Goal: Task Accomplishment & Management: Manage account settings

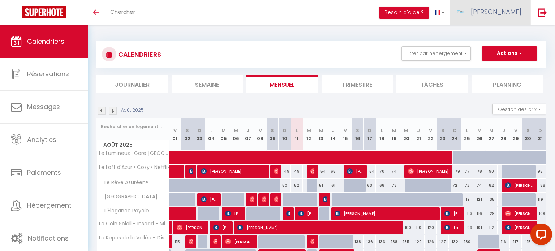
click at [495, 13] on link "[PERSON_NAME]" at bounding box center [490, 12] width 81 height 25
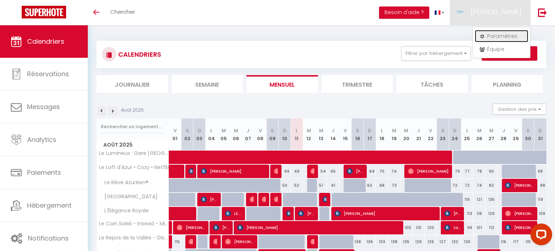
click at [503, 40] on link "Paramètres" at bounding box center [501, 36] width 53 height 12
select select "fr"
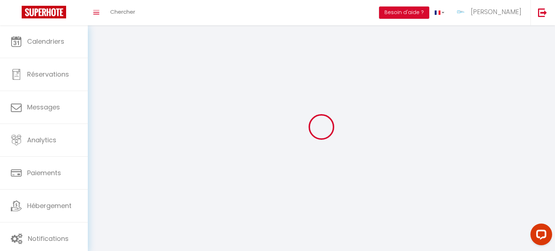
type input "[PERSON_NAME]"
type input "Perbal"
type input "0610247779"
type input "28 Square Alexis Carrel"
type input "77350"
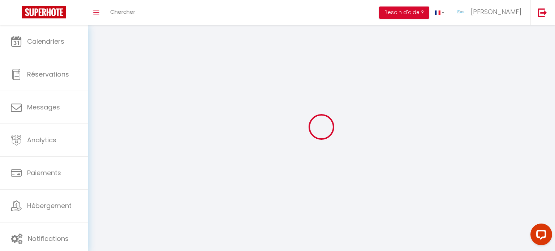
type input "Le Mée-sur-Seine"
type input "EBC37NzCMTf8t9DUImnFrlyEd"
type input "7Mae2c1Aw9t6AONhpZTE81Qty"
type input "https://app.superhote.com/#/get-available-rentals/7Mae2c1Aw9t6AONhpZTE81Qty"
select select "28"
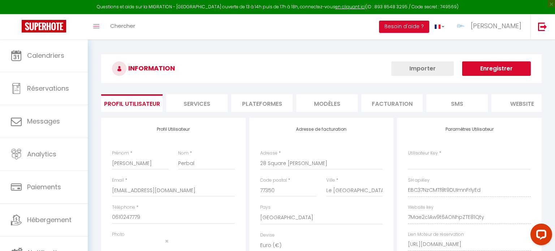
type input "EBC37NzCMTf8t9DUImnFrlyEd"
type input "7Mae2c1Aw9t6AONhpZTE81Qty"
type input "https://app.superhote.com/#/get-available-rentals/7Mae2c1Aw9t6AONhpZTE81Qty"
select select "fr"
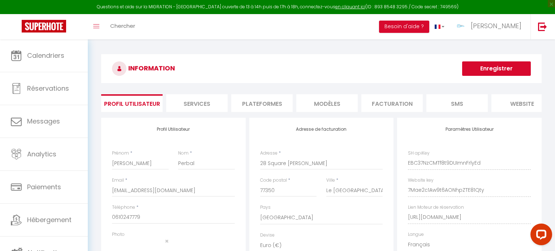
click at [220, 105] on li "Services" at bounding box center [196, 103] width 61 height 18
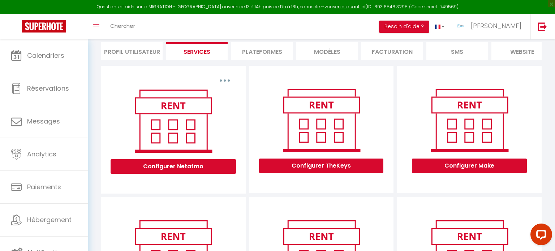
scroll to position [52, 0]
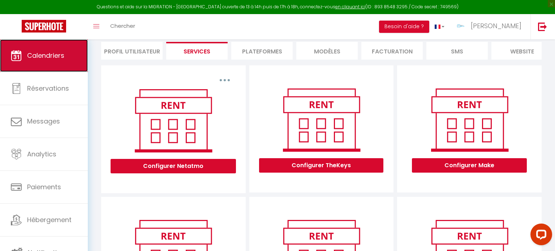
click at [59, 61] on link "Calendriers" at bounding box center [44, 55] width 88 height 33
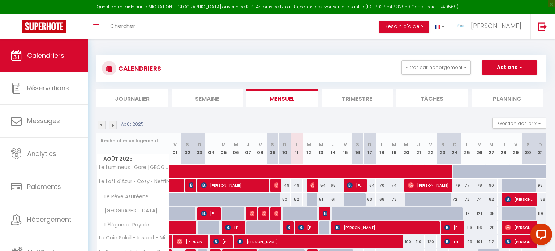
scroll to position [101, 0]
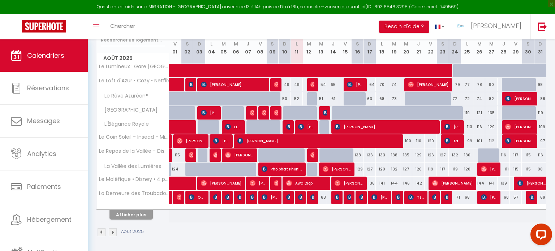
click at [138, 207] on div at bounding box center [133, 207] width 72 height 5
click at [134, 212] on button "Afficher plus" at bounding box center [131, 215] width 43 height 10
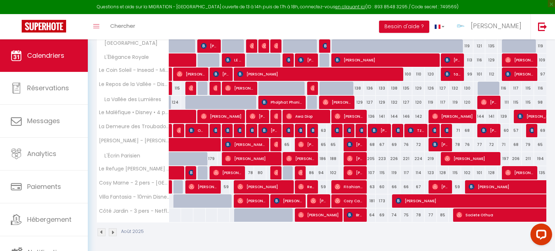
scroll to position [0, 0]
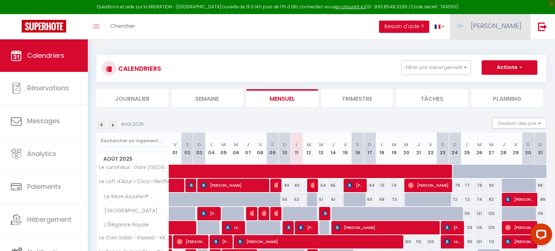
click at [512, 33] on link "[PERSON_NAME]" at bounding box center [490, 26] width 81 height 25
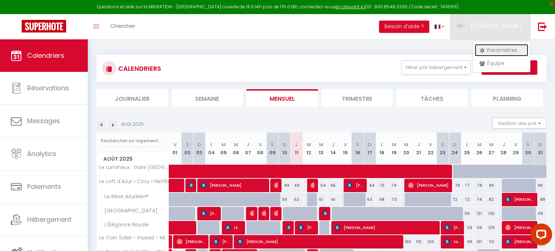
click at [499, 55] on link "Paramètres" at bounding box center [501, 50] width 53 height 12
select select "fr"
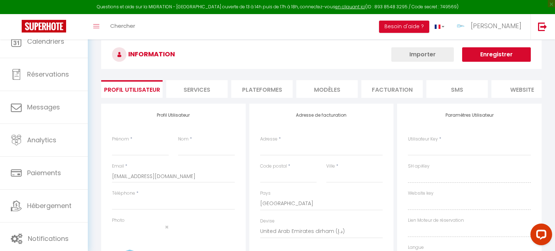
type input "[PERSON_NAME]"
type input "Perbal"
type input "0610247779"
type input "28 Square Alexis Carrel"
type input "77350"
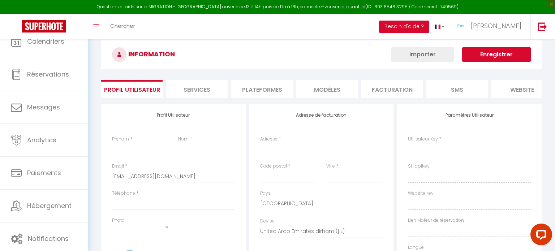
type input "Le Mée-sur-Seine"
select select "28"
type input "EBC37NzCMTf8t9DUImnFrlyEd"
type input "7Mae2c1Aw9t6AONhpZTE81Qty"
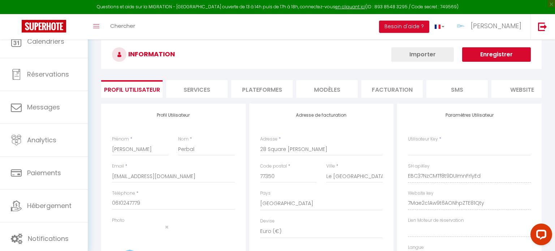
type input "https://app.superhote.com/#/get-available-rentals/7Mae2c1Aw9t6AONhpZTE81Qty"
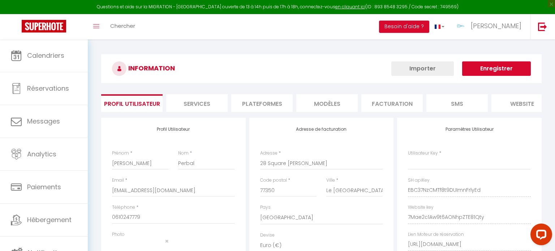
type input "EBC37NzCMTf8t9DUImnFrlyEd"
type input "7Mae2c1Aw9t6AONhpZTE81Qty"
type input "https://app.superhote.com/#/get-available-rentals/7Mae2c1Aw9t6AONhpZTE81Qty"
select select "fr"
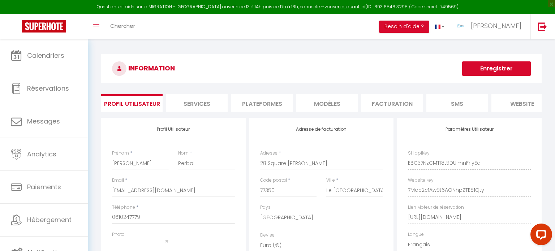
click at [235, 104] on li "Plateformes" at bounding box center [261, 103] width 61 height 18
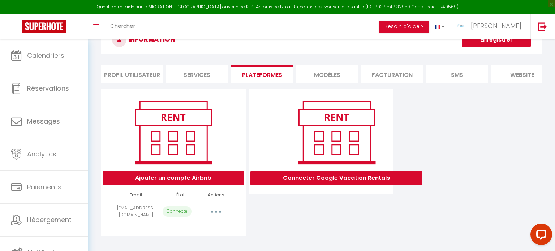
scroll to position [29, 0]
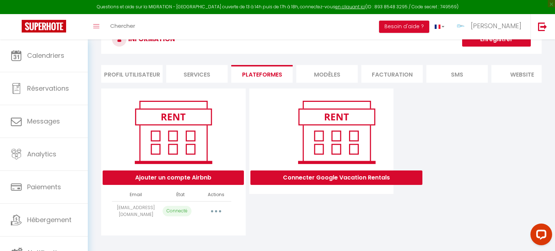
click at [214, 208] on button "button" at bounding box center [216, 212] width 20 height 12
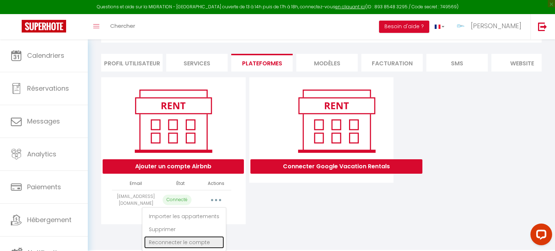
click at [190, 243] on link "Reconnecter le compte" at bounding box center [184, 242] width 80 height 12
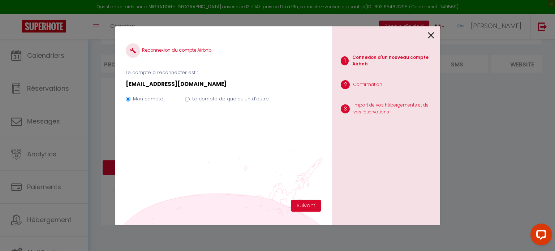
scroll to position [39, 0]
click at [300, 203] on button "Suivant" at bounding box center [306, 206] width 30 height 12
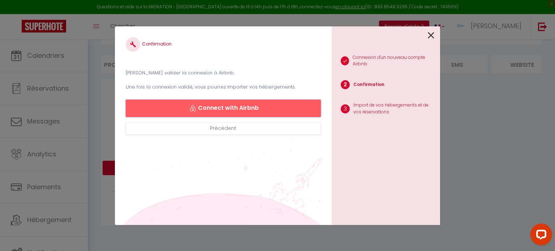
click at [245, 112] on button "Connect with Airbnb" at bounding box center [223, 108] width 195 height 17
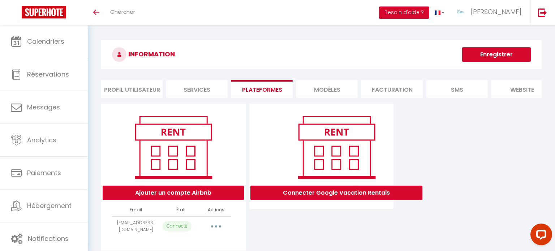
scroll to position [25, 0]
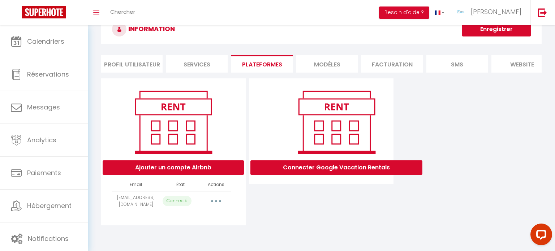
select select "39237"
select select
select select "51622"
select select
select select "52932"
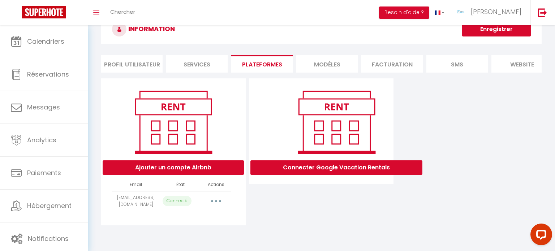
select select "56069"
select select "56475"
select select "58229"
select select "62662"
select select "68298"
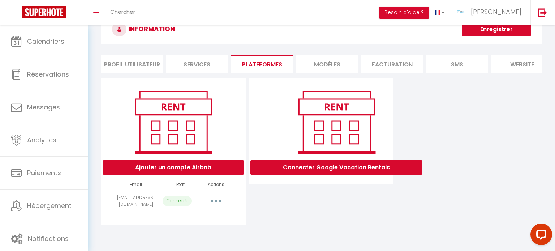
select select "69932"
select select "72608"
select select "73713"
select select "74825"
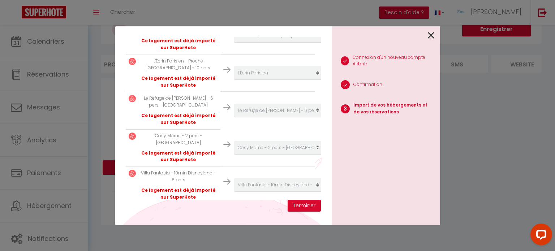
scroll to position [470, 0]
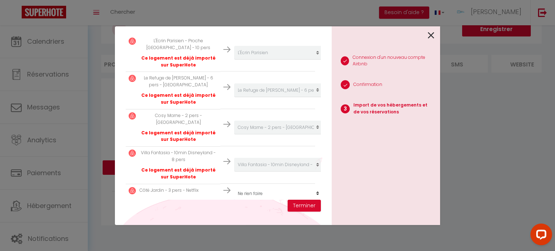
select select "75131"
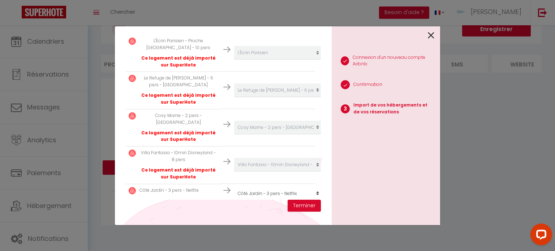
click at [234, 208] on div "Importer de vos hébergements et de vos réservations Veuillez sélectionner pour …" at bounding box center [223, 125] width 217 height 199
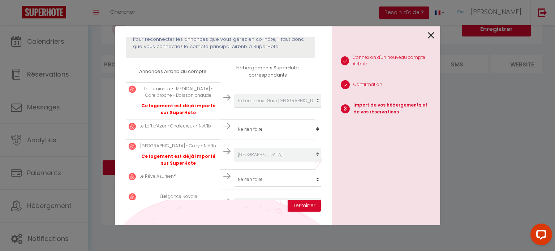
scroll to position [104, 0]
click at [284, 107] on select "Créer un nouveau hébergement Ne rien faire Le Lumineux : Gare proche - Boisson …" at bounding box center [278, 100] width 89 height 14
select select "51007"
click at [234, 107] on select "Créer un nouveau hébergement Ne rien faire Le Lumineux : Gare proche - Boisson …" at bounding box center [278, 100] width 89 height 14
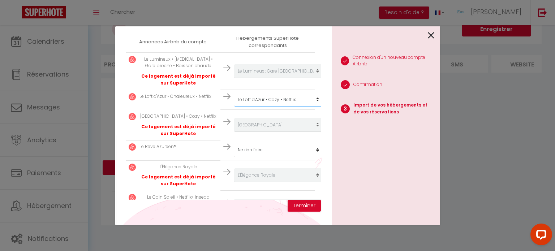
scroll to position [136, 0]
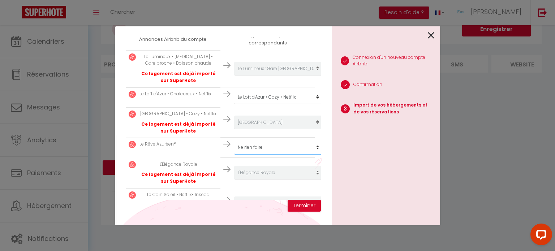
click at [271, 76] on select "Créer un nouveau hébergement Ne rien faire Le Lumineux : Gare proche - Boisson …" at bounding box center [278, 69] width 89 height 14
select select "52745"
click at [234, 76] on select "Créer un nouveau hébergement Ne rien faire Le Lumineux : Gare proche - Boisson …" at bounding box center [278, 69] width 89 height 14
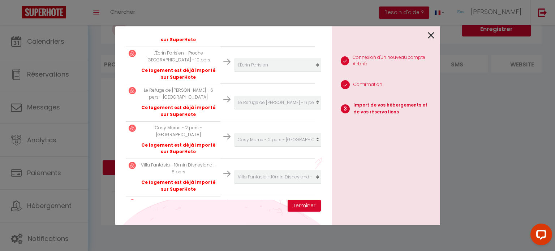
scroll to position [470, 0]
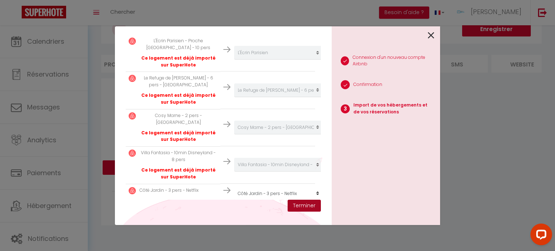
click at [300, 208] on button "Terminer" at bounding box center [304, 206] width 33 height 12
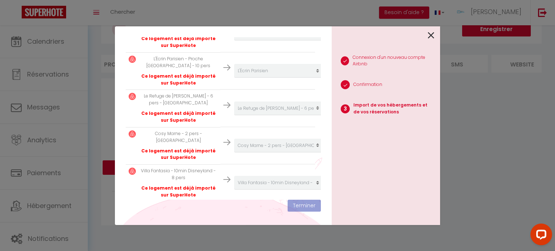
scroll to position [487, 0]
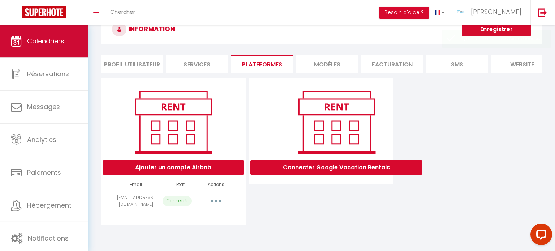
click at [51, 37] on span "Calendriers" at bounding box center [45, 41] width 37 height 9
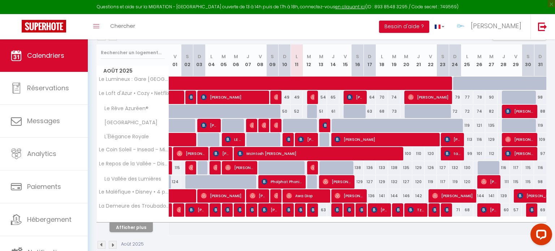
scroll to position [101, 0]
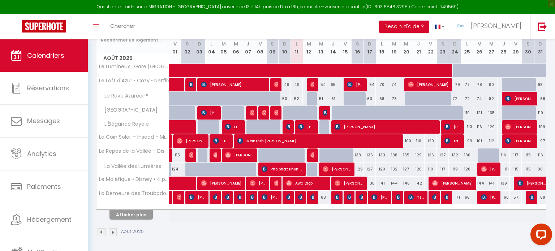
click at [144, 208] on div at bounding box center [133, 207] width 72 height 5
click at [138, 210] on button "Afficher plus" at bounding box center [131, 215] width 43 height 10
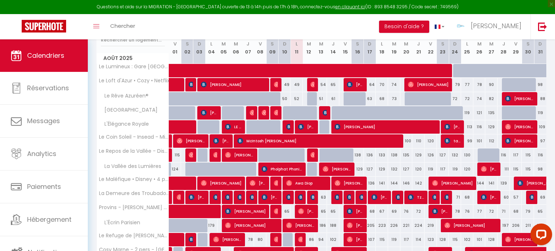
scroll to position [168, 0]
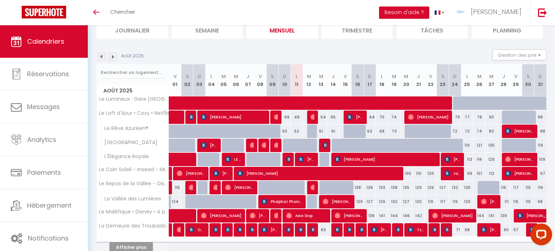
scroll to position [87, 0]
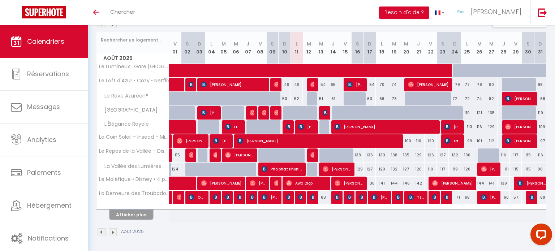
click at [126, 212] on button "Afficher plus" at bounding box center [131, 215] width 43 height 10
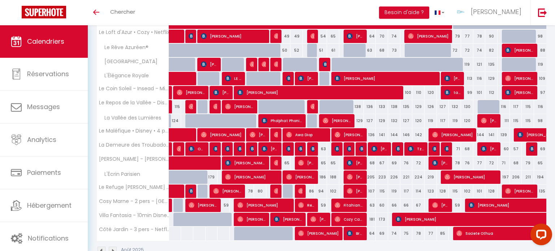
scroll to position [153, 0]
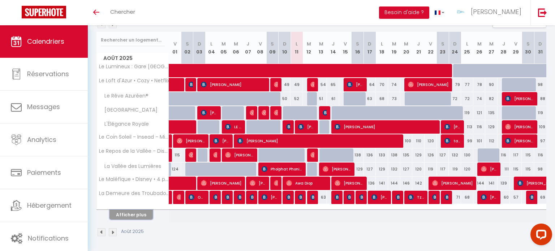
click at [129, 215] on button "Afficher plus" at bounding box center [131, 215] width 43 height 10
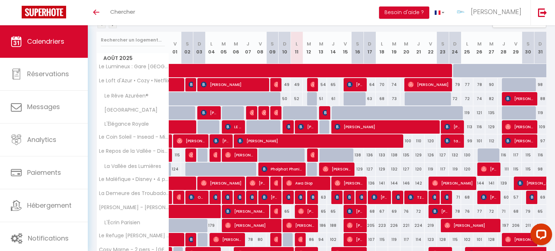
scroll to position [153, 0]
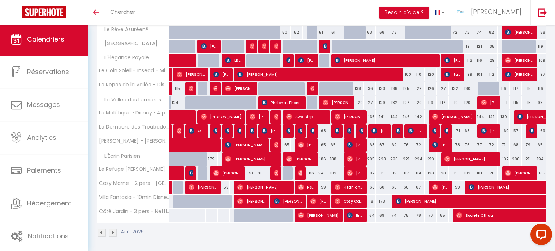
click at [372, 213] on div "64" at bounding box center [370, 215] width 12 height 13
type input "64"
type input "Dim 17 Août 2025"
type input "Lun 18 Août 2025"
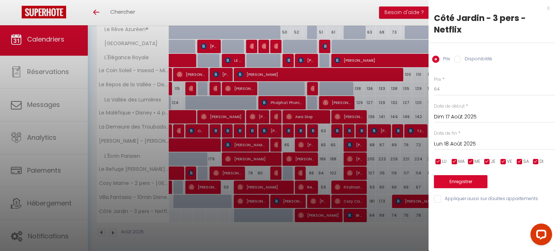
click at [461, 59] on label "Disponibilité" at bounding box center [476, 60] width 31 height 8
click at [461, 59] on input "Disponibilité" at bounding box center [457, 59] width 7 height 7
radio input "true"
radio input "false"
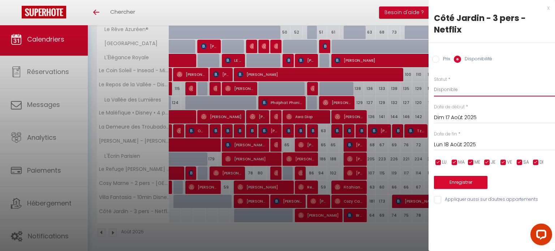
click at [443, 91] on select "Disponible Indisponible" at bounding box center [494, 90] width 121 height 14
select select "0"
click at [434, 83] on select "Disponible Indisponible" at bounding box center [494, 90] width 121 height 14
click at [450, 147] on input "Lun 18 Août 2025" at bounding box center [494, 144] width 121 height 9
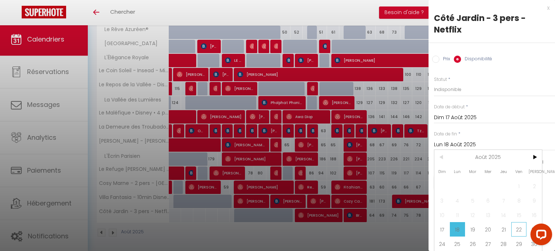
click at [519, 231] on span "22" at bounding box center [519, 229] width 16 height 14
type input "Ven 22 Août 2025"
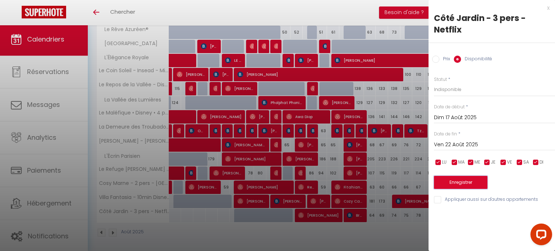
click at [452, 183] on button "Enregistrer" at bounding box center [460, 182] width 53 height 13
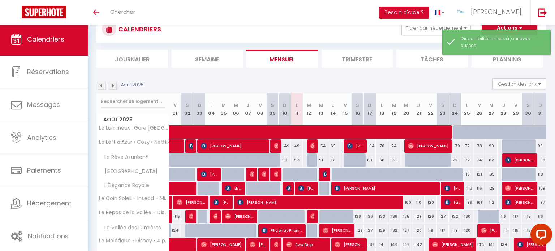
scroll to position [87, 0]
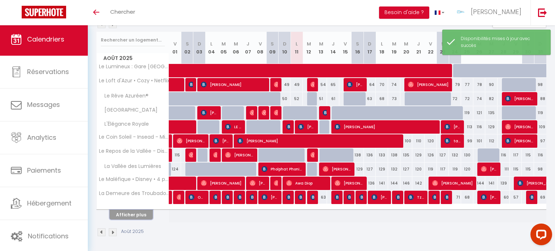
click at [130, 214] on button "Afficher plus" at bounding box center [131, 215] width 43 height 10
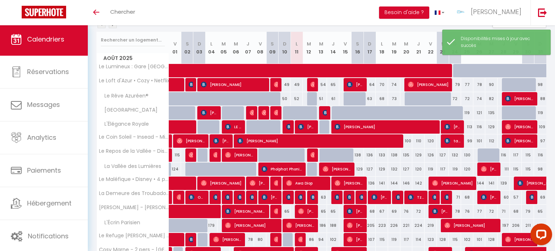
scroll to position [153, 0]
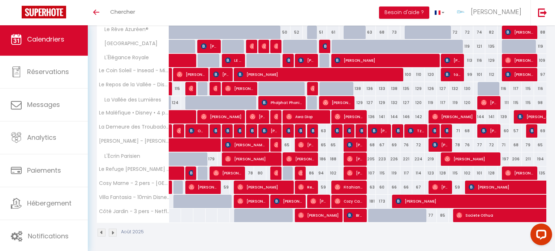
click at [372, 216] on div at bounding box center [374, 216] width 12 height 14
select select "1"
type input "Dim 17 Août 2025"
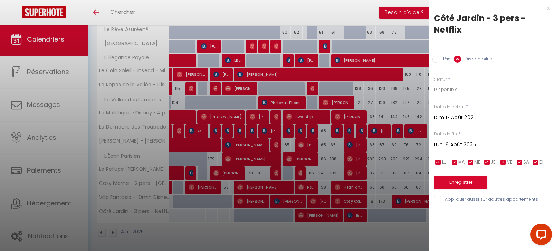
click at [457, 152] on div "Prix * 64 Statut * Disponible Indisponible Date de début * Dim 17 Août 2025 < A…" at bounding box center [492, 135] width 127 height 137
click at [454, 148] on input "Lun 18 Août 2025" at bounding box center [494, 144] width 121 height 9
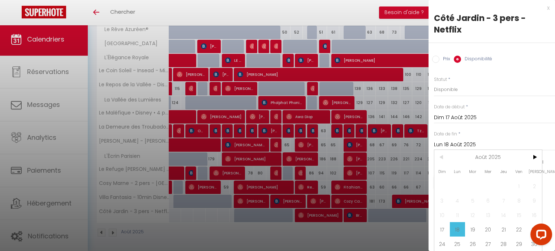
scroll to position [14, 0]
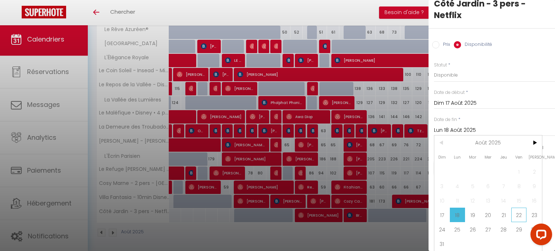
click at [514, 215] on span "22" at bounding box center [519, 215] width 16 height 14
type input "Ven 22 Août 2025"
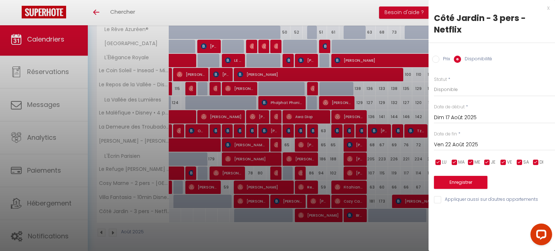
scroll to position [0, 0]
click at [331, 10] on div at bounding box center [277, 125] width 555 height 251
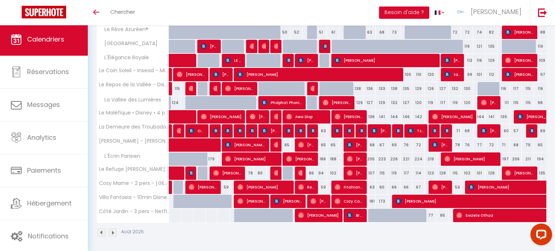
click at [374, 217] on div at bounding box center [374, 216] width 12 height 14
select select "1"
type input "Dim 17 Août 2025"
type input "Lun 18 Août 2025"
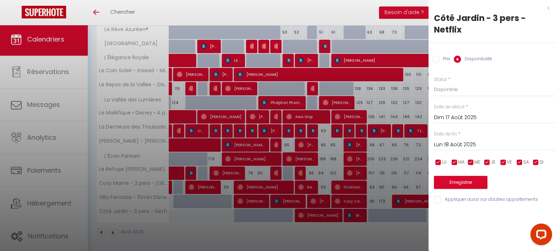
click at [333, 231] on div at bounding box center [277, 125] width 555 height 251
